Goal: Navigation & Orientation: Find specific page/section

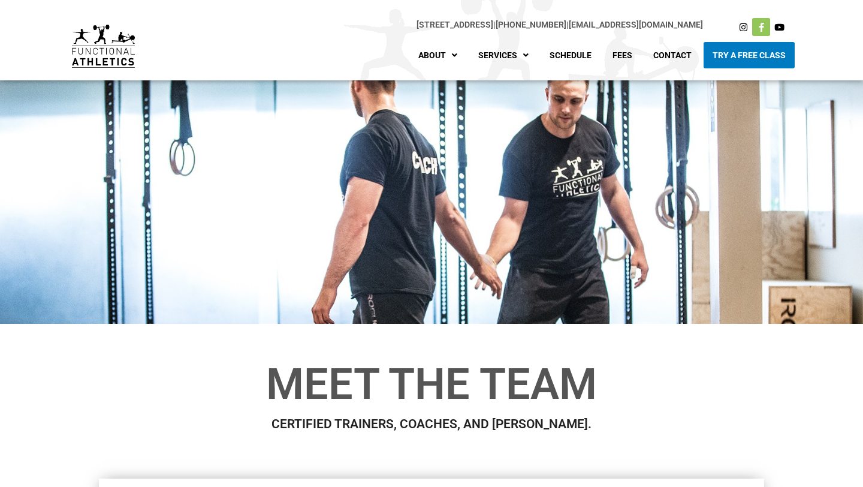
click at [759, 26] on icon at bounding box center [761, 27] width 9 height 9
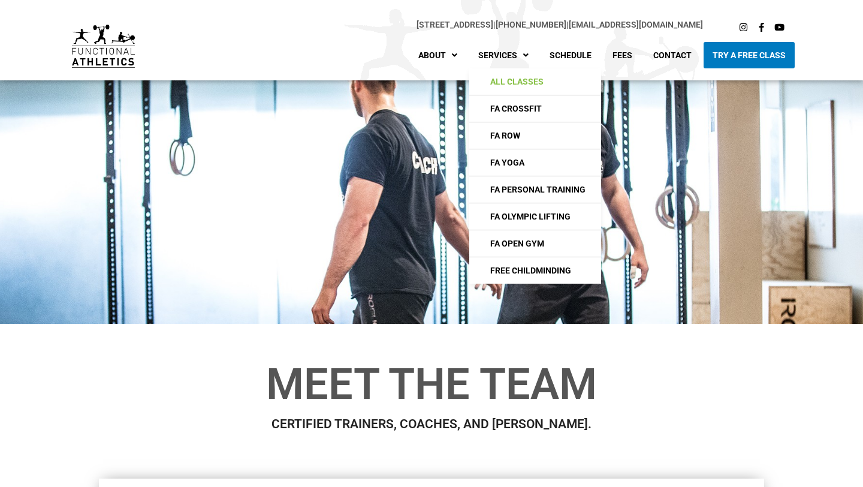
click at [534, 81] on link "All Classes" at bounding box center [535, 81] width 132 height 26
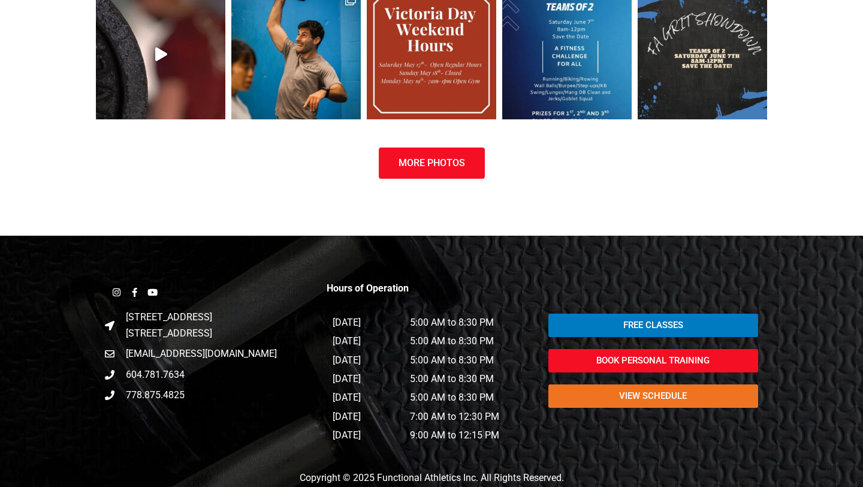
scroll to position [1606, 0]
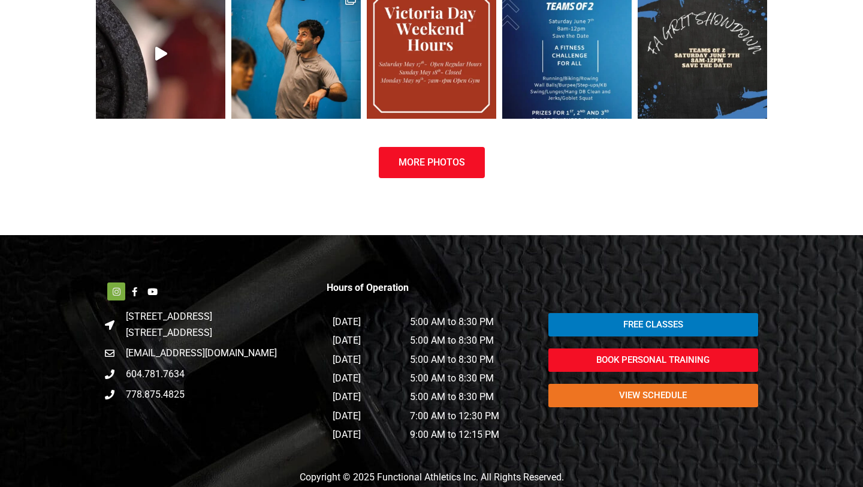
click at [111, 291] on link "Instagram" at bounding box center [116, 291] width 18 height 18
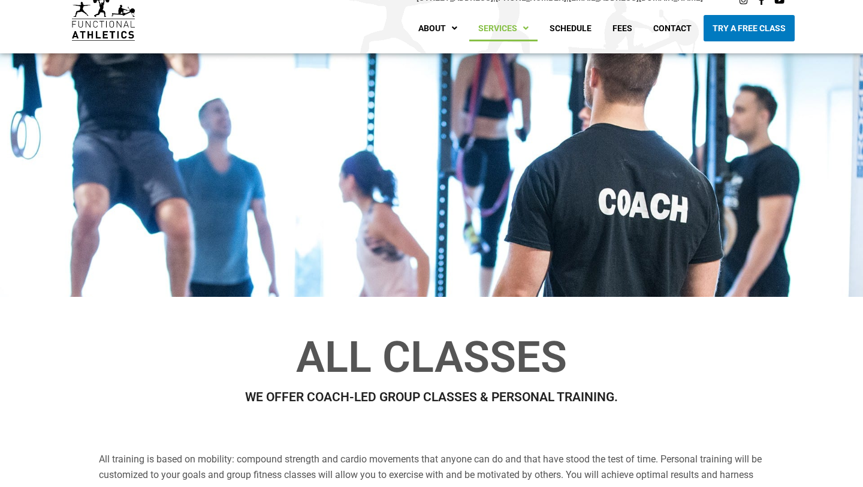
scroll to position [37, 0]
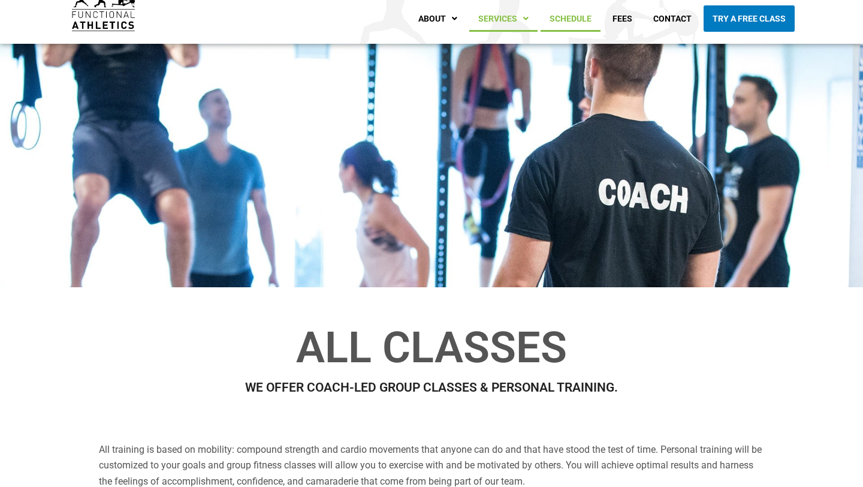
click at [582, 10] on link "Schedule" at bounding box center [570, 18] width 60 height 26
